Goal: Book appointment/travel/reservation

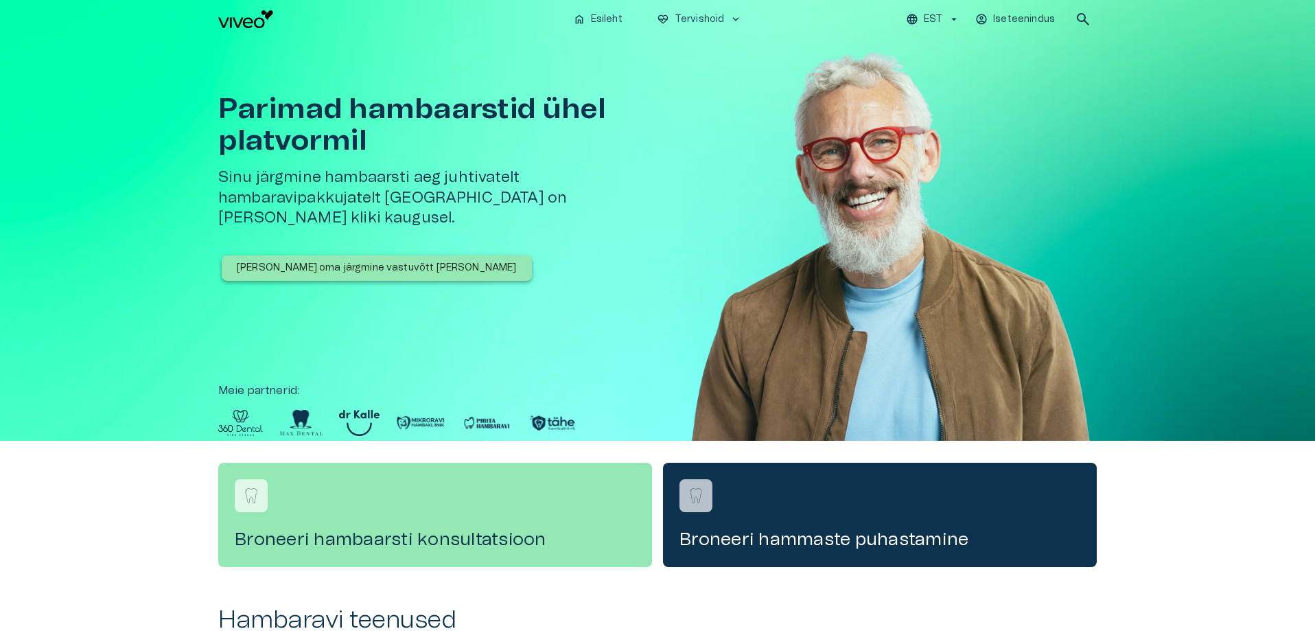
click at [327, 261] on p "[PERSON_NAME] oma järgmine vastuvõtt [PERSON_NAME]" at bounding box center [377, 268] width 280 height 14
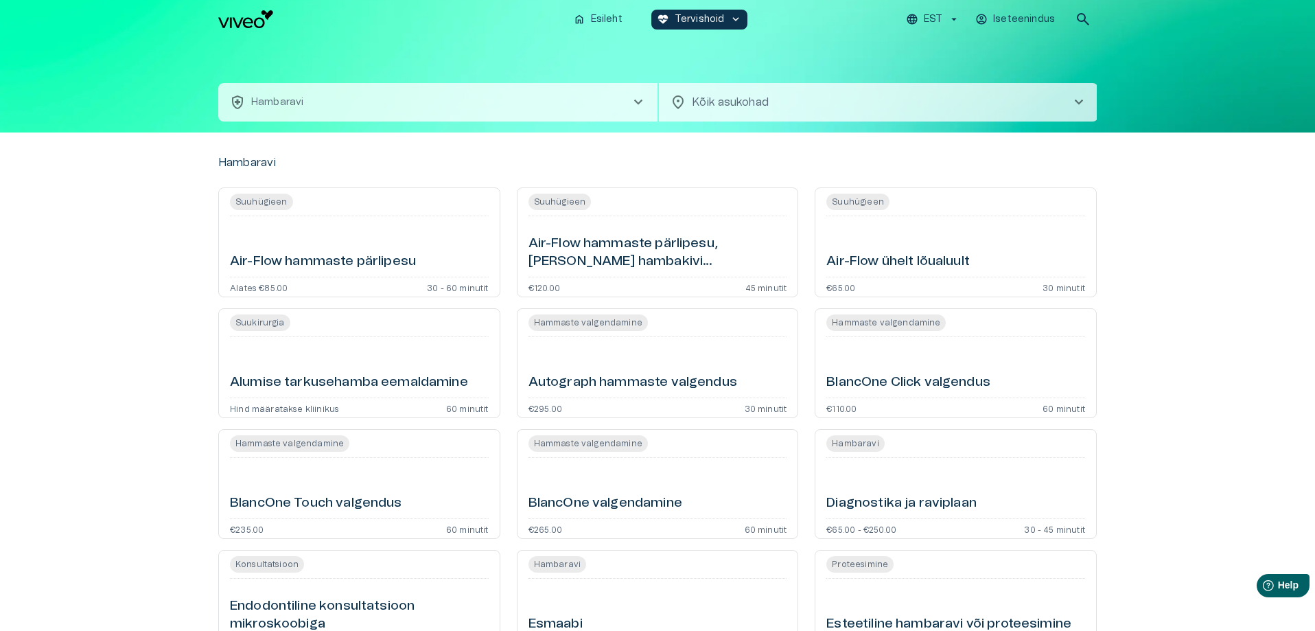
click at [636, 100] on span "chevron_right" at bounding box center [638, 102] width 16 height 16
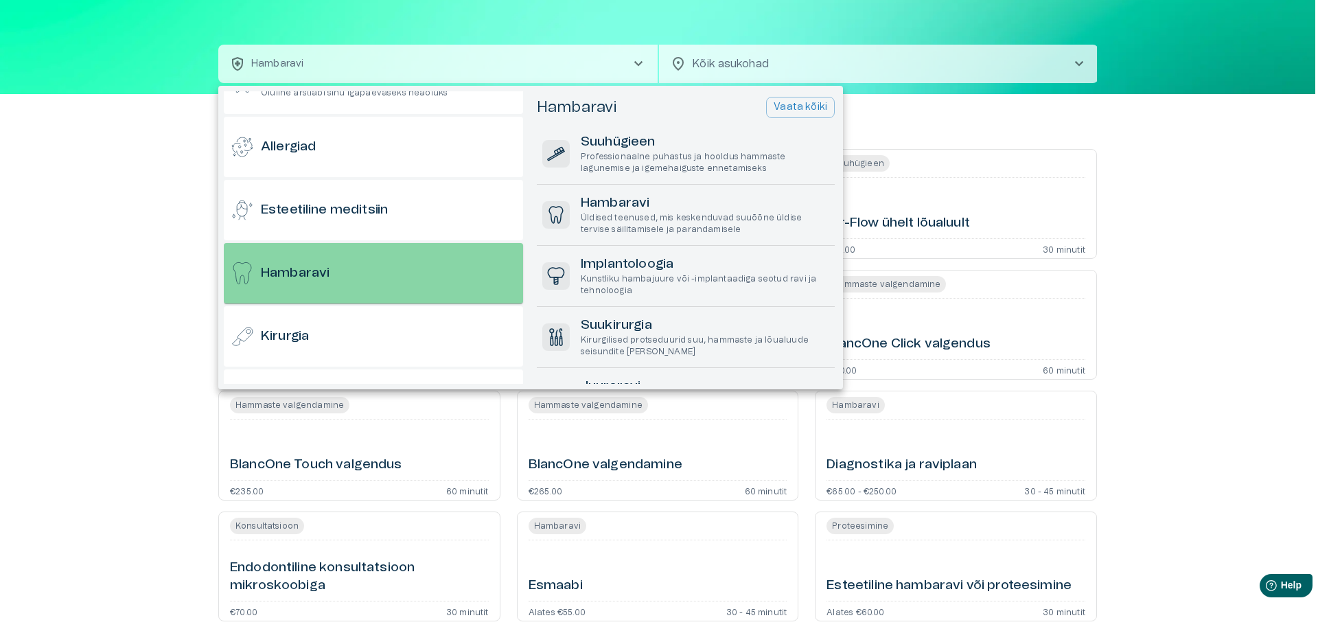
scroll to position [5, 0]
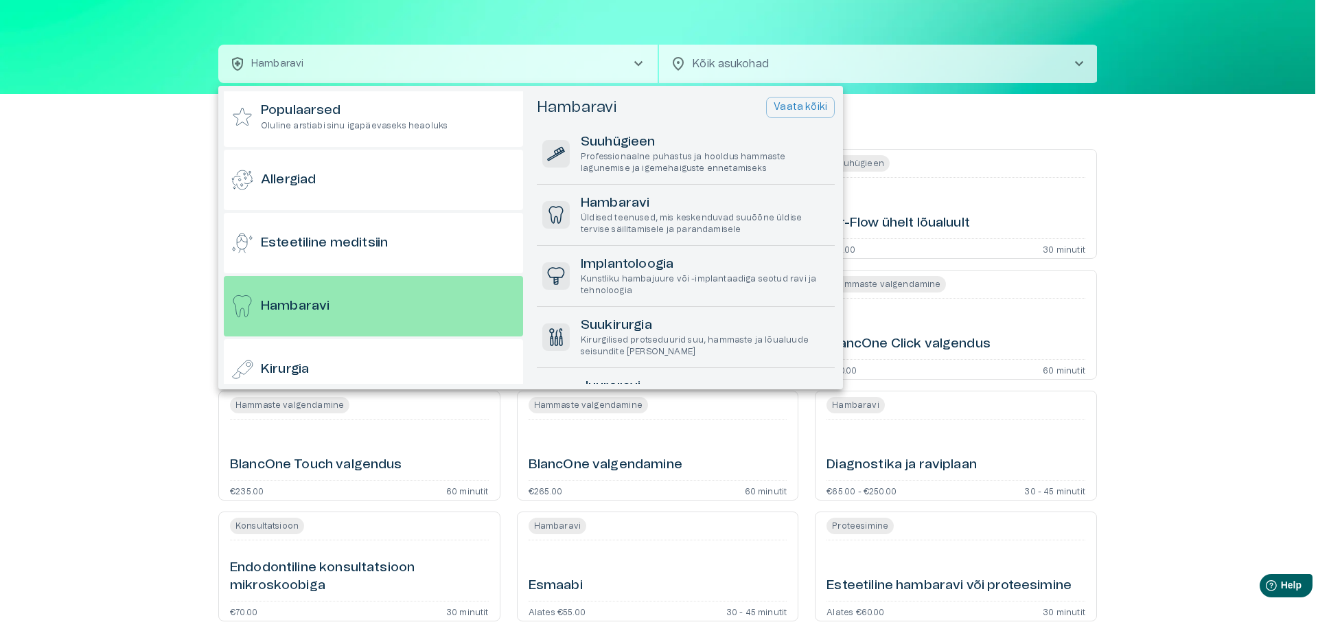
click at [167, 297] on div at bounding box center [659, 315] width 1318 height 631
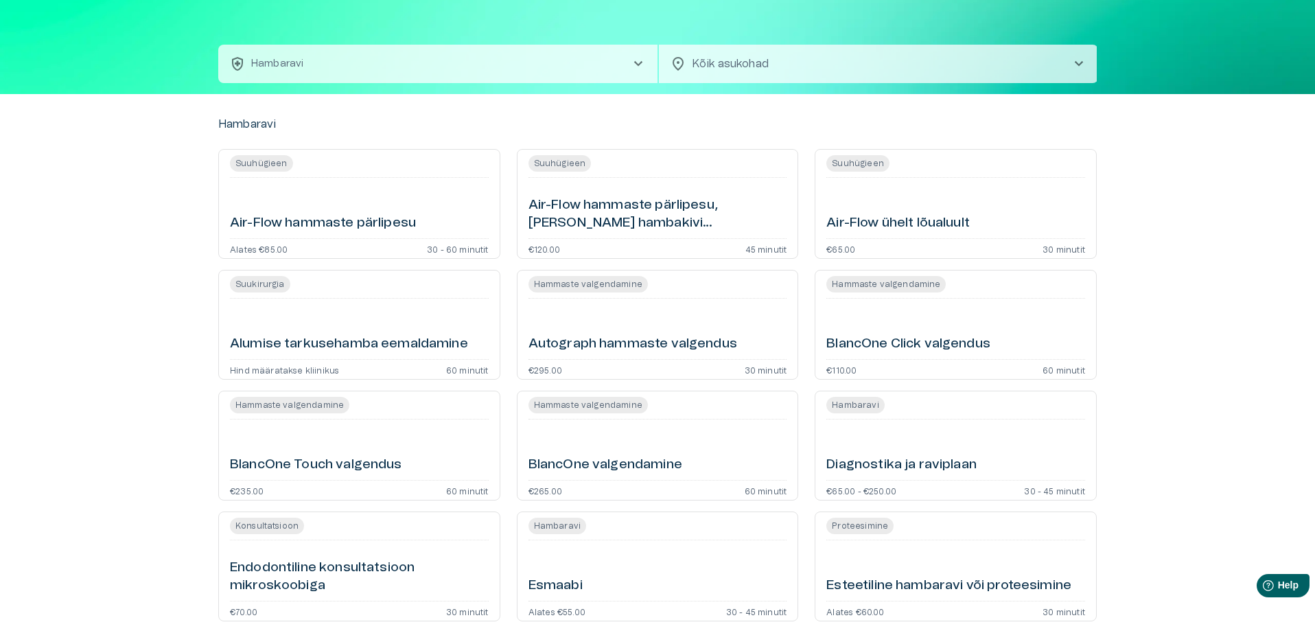
click at [277, 62] on p "Hambaravi" at bounding box center [277, 64] width 52 height 14
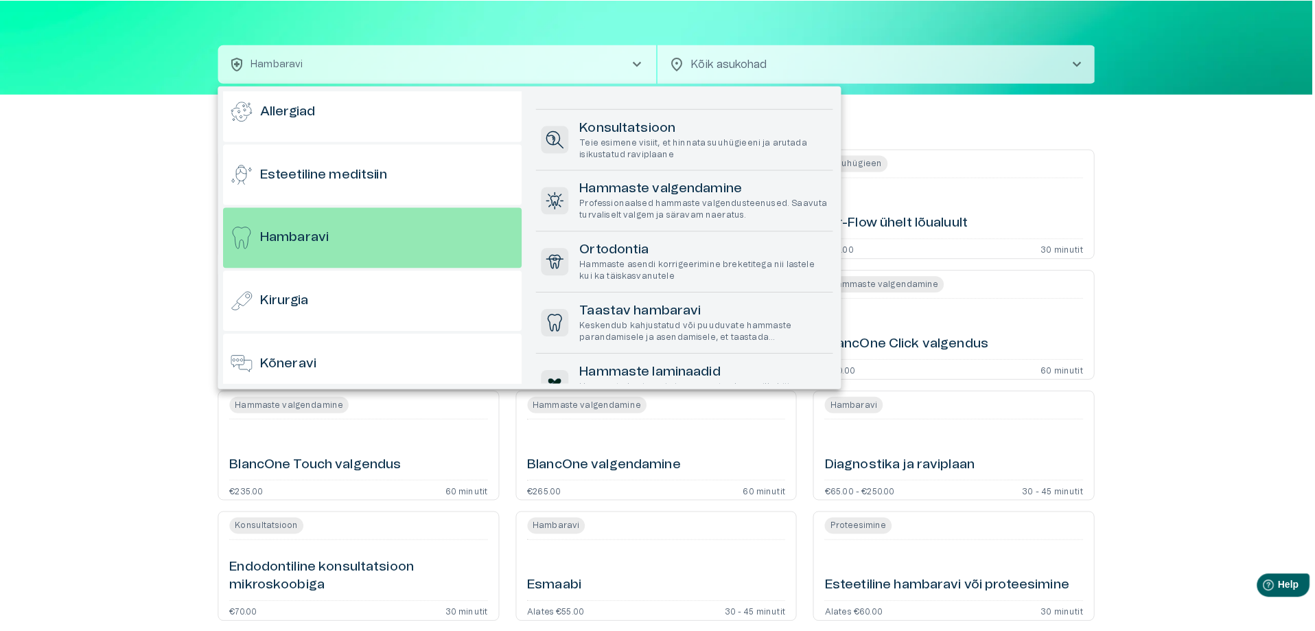
scroll to position [412, 0]
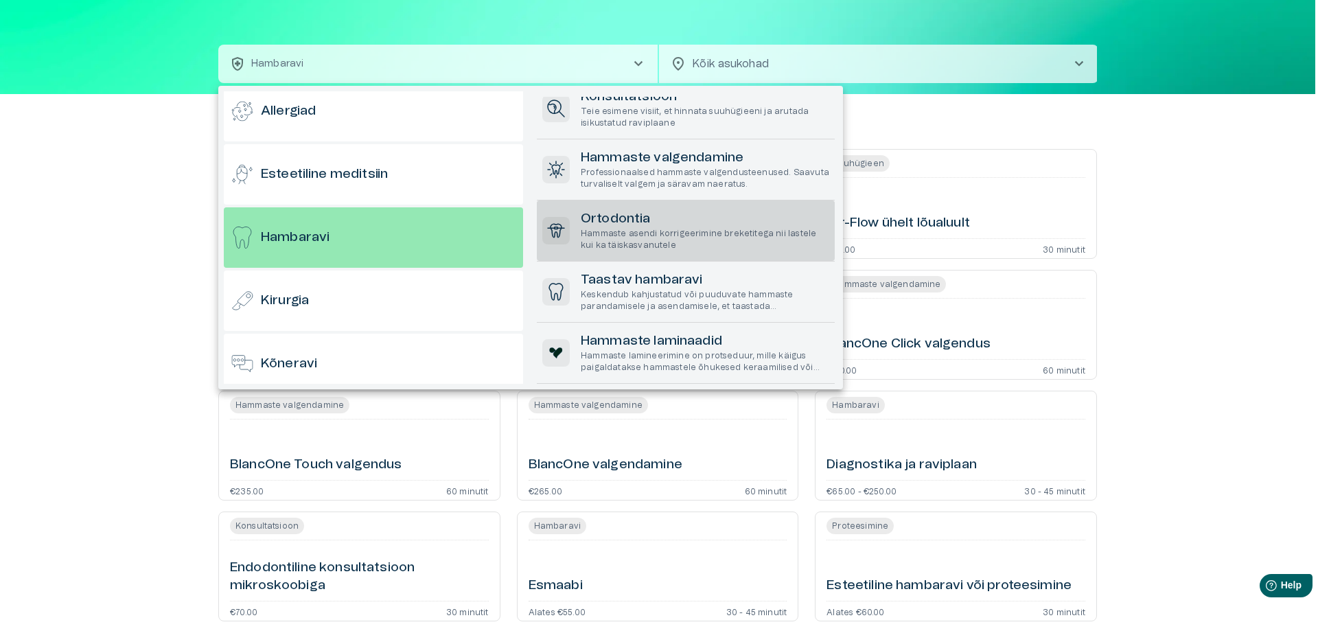
click at [619, 227] on h6 "Ortodontia" at bounding box center [705, 219] width 248 height 19
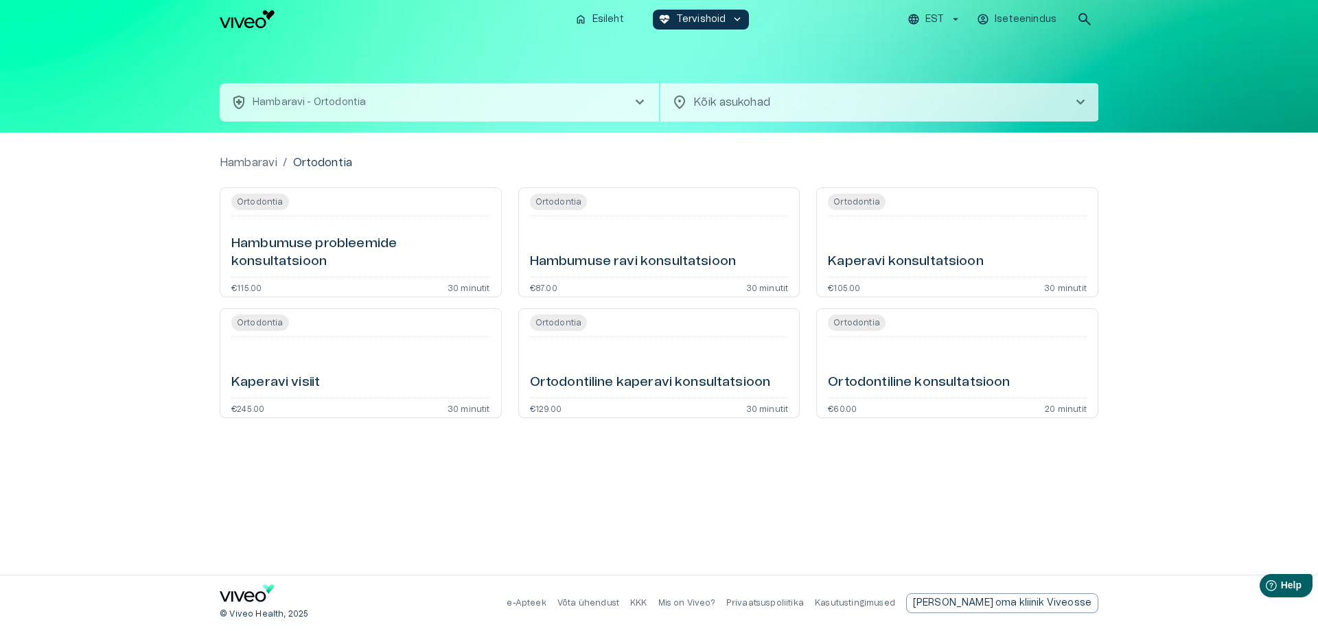
click at [872, 379] on h6 "Ortodontiline konsultatsioon" at bounding box center [919, 382] width 182 height 19
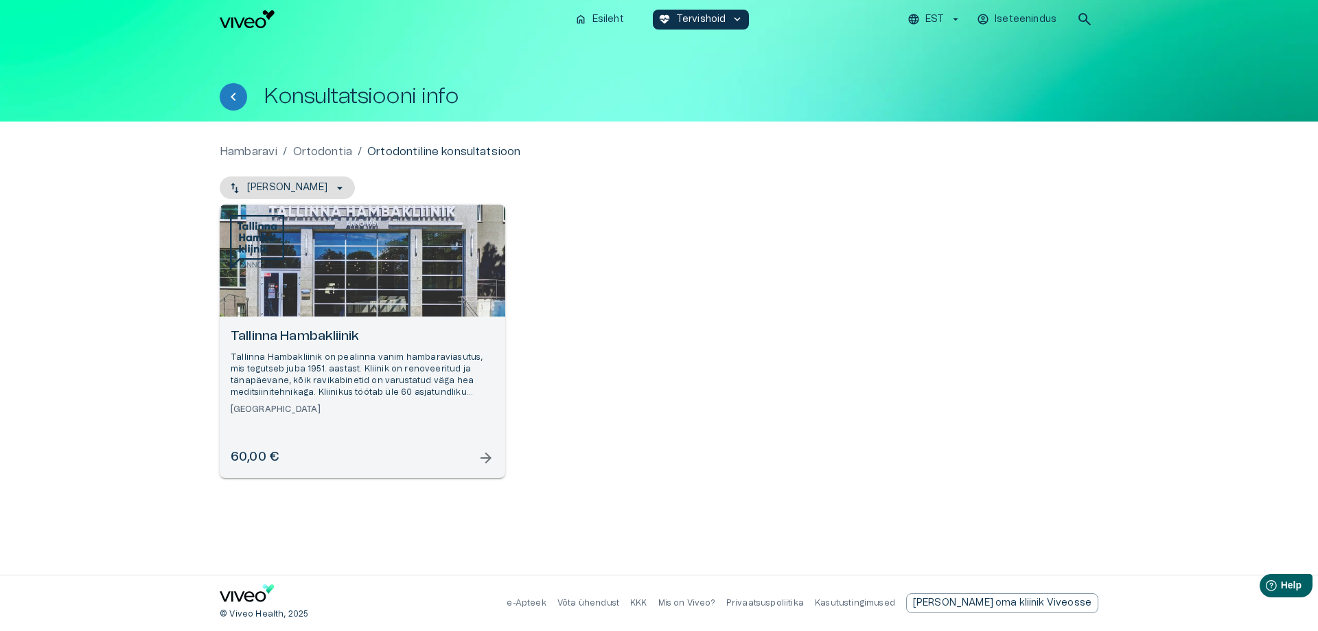
click at [480, 457] on span "arrow_forward" at bounding box center [486, 458] width 16 height 16
